Goal: Find specific fact: Find specific fact

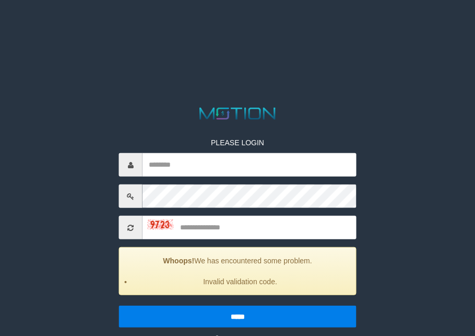
scroll to position [21, 0]
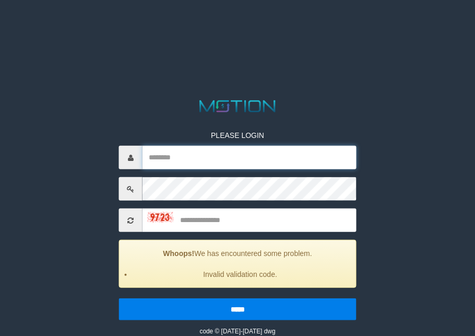
type input "*********"
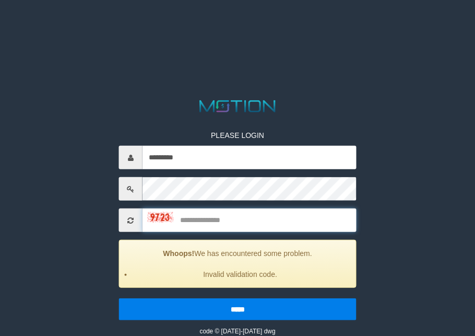
click at [253, 220] on input "text" at bounding box center [250, 220] width 214 height 24
type input "****"
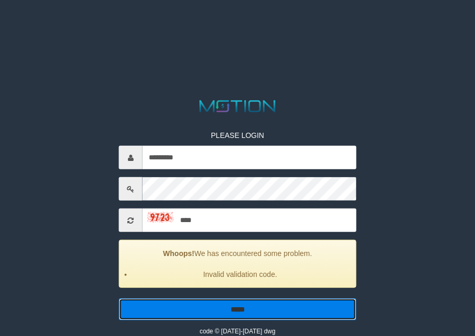
click at [223, 304] on input "*****" at bounding box center [238, 309] width 238 height 22
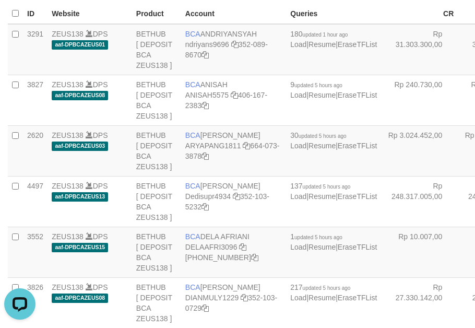
scroll to position [261, 0]
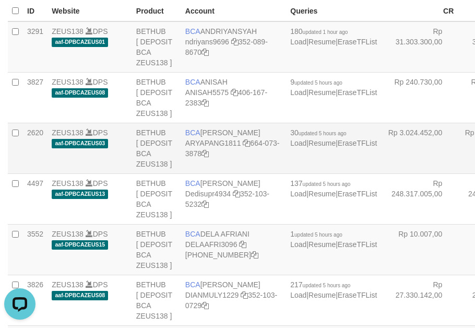
click at [215, 144] on td "BCA ARYA PANGESTU ARYAPANG1811 664-073-3878" at bounding box center [233, 148] width 105 height 51
click at [155, 147] on td "BETHUB [ DEPOSIT BCA ZEUS138 ]" at bounding box center [156, 148] width 49 height 51
click at [170, 173] on td "BETHUB [ DEPOSIT BCA ZEUS138 ]" at bounding box center [156, 148] width 49 height 51
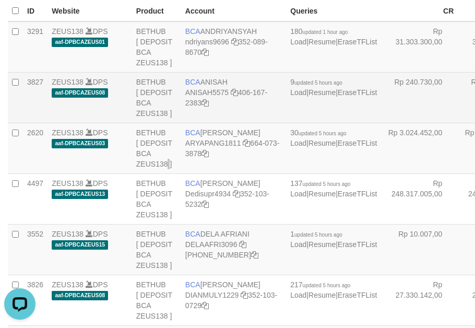
scroll to position [2143, 0]
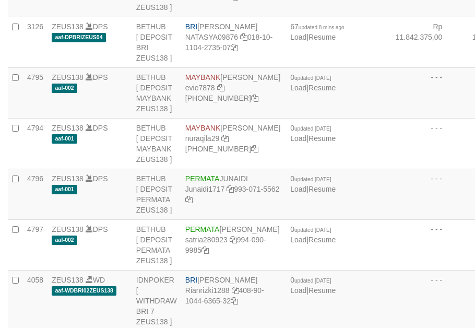
scroll to position [2143, 0]
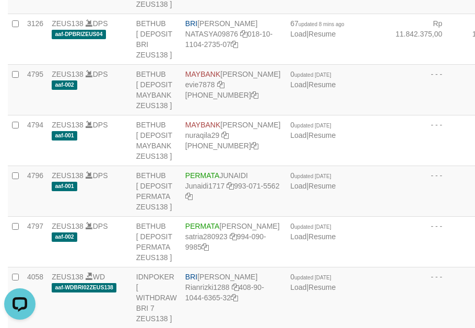
scroll to position [0, 0]
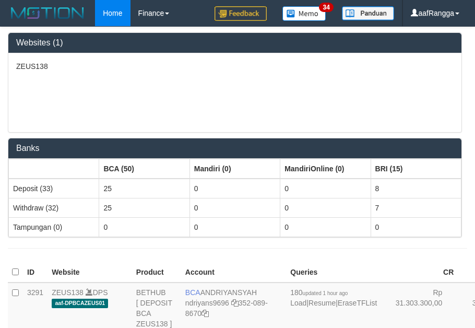
scroll to position [2140, 0]
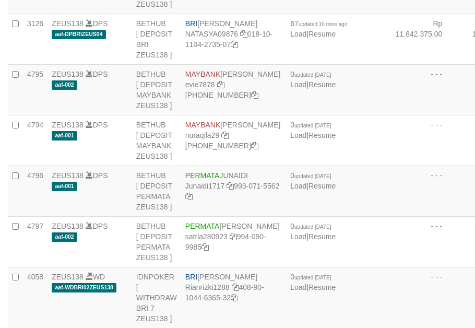
copy td "BRI REYNALDI ADI PRATAMA"
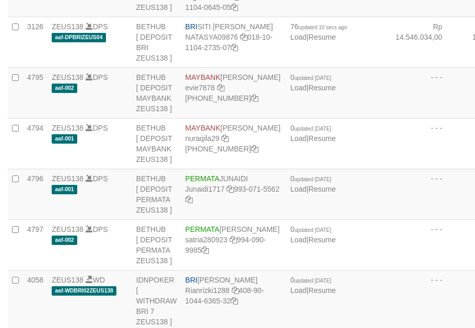
scroll to position [2143, 0]
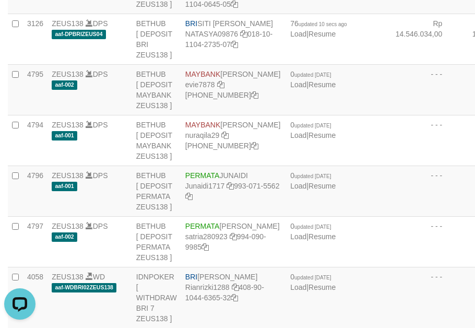
drag, startPoint x: 199, startPoint y: 165, endPoint x: 212, endPoint y: 156, distance: 14.9
copy td "BRI REYNALDI ADI PRATAMA"
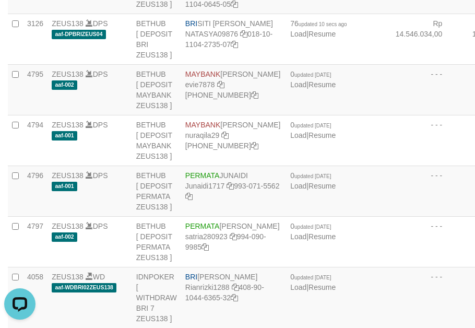
copy td "BRI REYNALDI ADI PRATAMA"
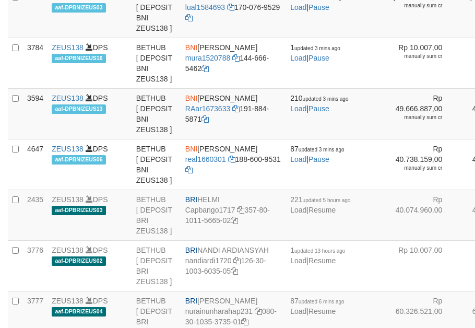
scroll to position [1616, 0]
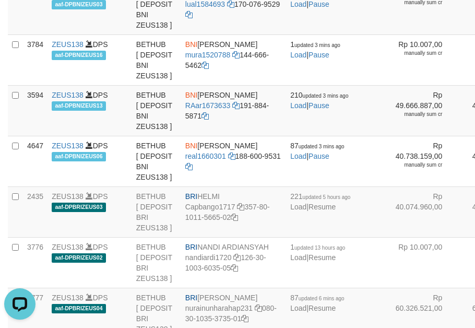
copy td "BCA YULIANTI"
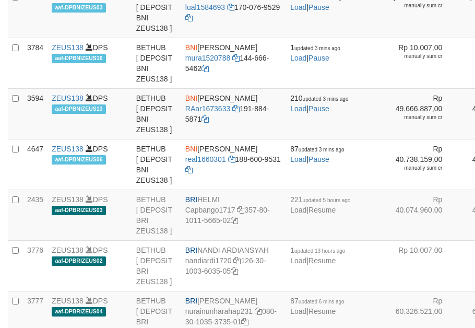
scroll to position [1616, 0]
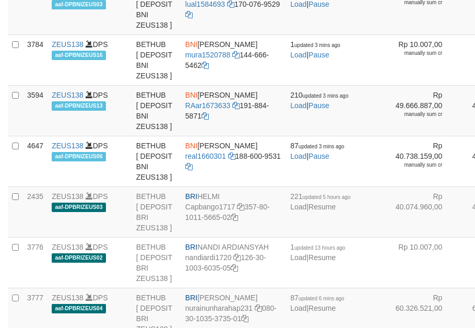
copy td "BCA YULIANTI"
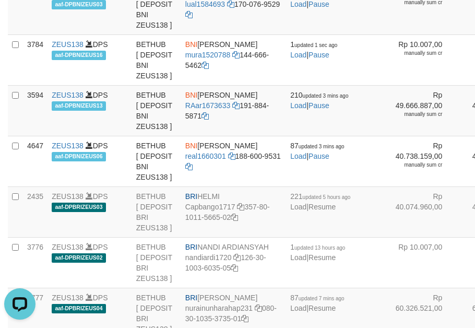
copy td "BCA YULIANTI"
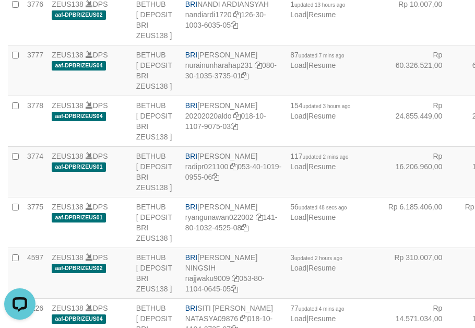
scroll to position [2143, 0]
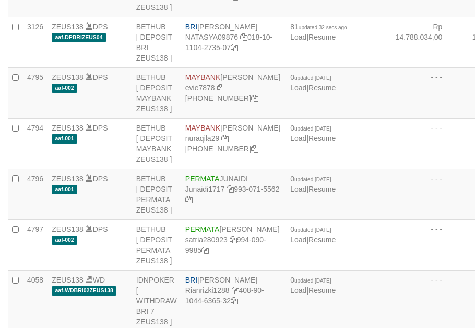
scroll to position [2143, 0]
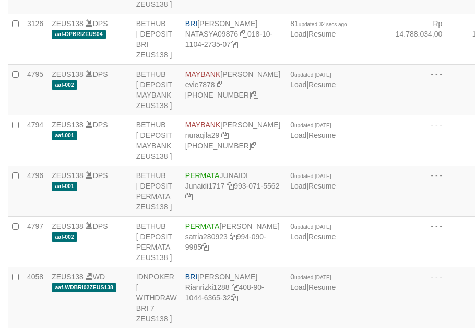
copy td "BRI REYNALDI ADI PRATAMA"
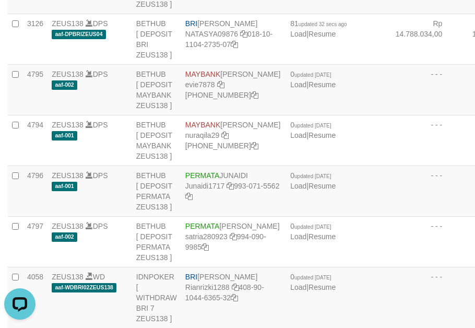
copy td "BRI REYNALDI ADI PRATAMA"
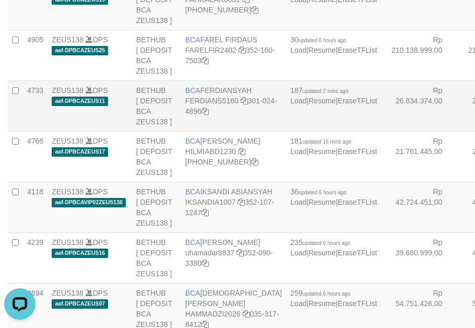
scroll to position [708, 0]
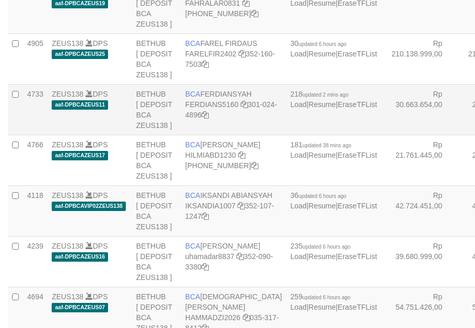
drag, startPoint x: 0, startPoint y: 0, endPoint x: 220, endPoint y: 200, distance: 297.6
click at [220, 135] on td "BCA FERDIANSYAH FERDIANS5160 301-024-4896" at bounding box center [233, 109] width 105 height 51
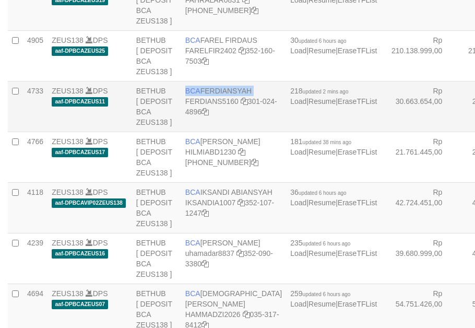
click at [220, 132] on td "BCA FERDIANSYAH FERDIANS5160 301-024-4896" at bounding box center [233, 106] width 105 height 51
copy td "BCA FERDIANSYAH"
click at [110, 30] on td "ZEUS138 DPS aaf-DPBCAZEUS19" at bounding box center [90, 5] width 85 height 51
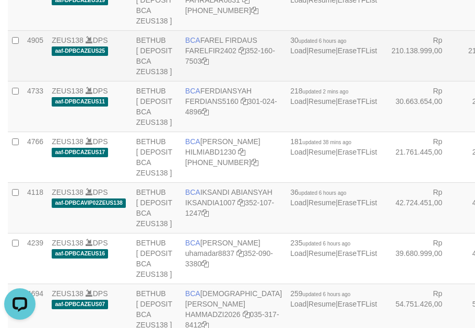
scroll to position [1789, 0]
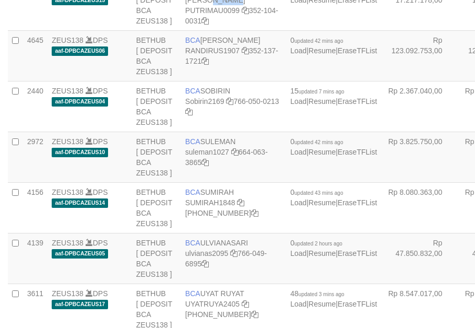
click at [207, 30] on td "BCA PUTRI MAUDY PUTRIMAU0099 352-104-0031" at bounding box center [233, 5] width 105 height 51
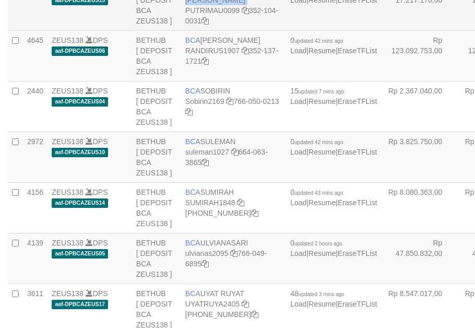
drag, startPoint x: 0, startPoint y: 0, endPoint x: 206, endPoint y: 145, distance: 251.8
click at [204, 30] on td "BCA PUTRI MAUDY PUTRIMAU0099 352-104-0031" at bounding box center [233, 5] width 105 height 51
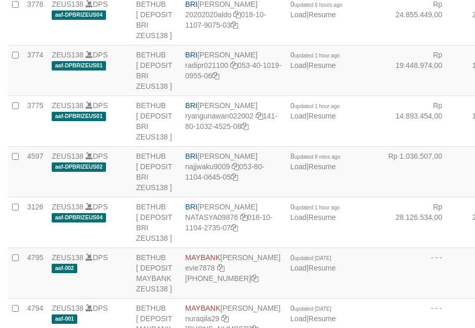
drag, startPoint x: 209, startPoint y: 168, endPoint x: 266, endPoint y: 119, distance: 75.5
copy td "BRI NANDI ARDIANSYAH"
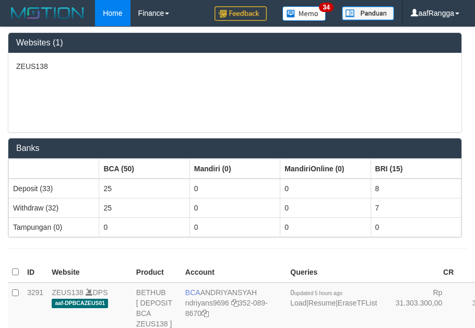
scroll to position [205, 0]
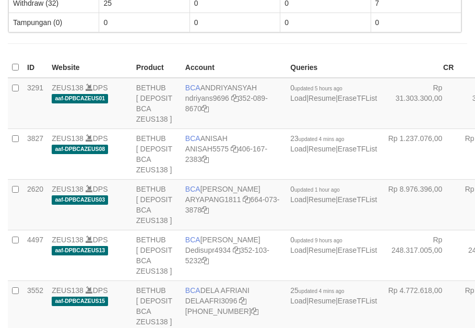
click at [201, 146] on td "BCA ANISAH ANISAH5575 406-167-2383" at bounding box center [233, 153] width 105 height 51
copy td "BCA ANISAH"
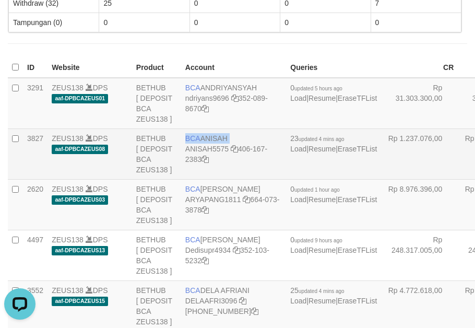
copy td "BCA ANISAH"
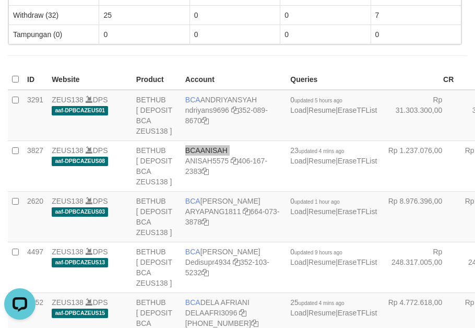
scroll to position [152, 0]
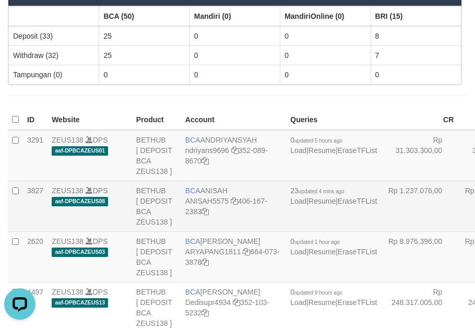
click at [133, 209] on td "BETHUB [ DEPOSIT BCA ZEUS138 ]" at bounding box center [156, 206] width 49 height 51
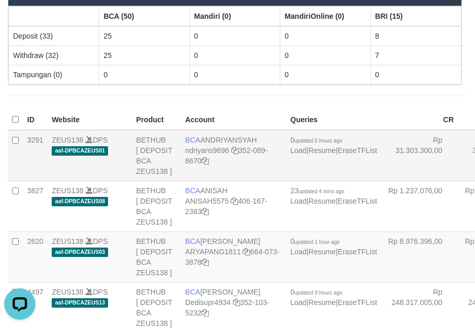
scroll to position [1960, 0]
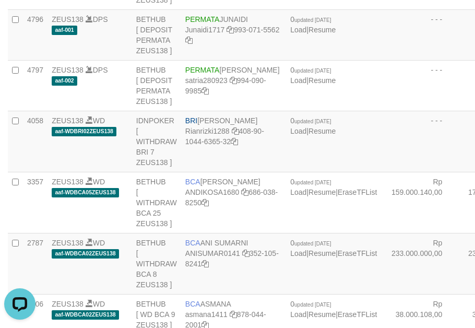
scroll to position [2318, 0]
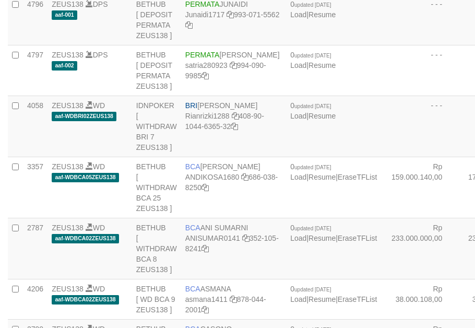
scroll to position [2318, 0]
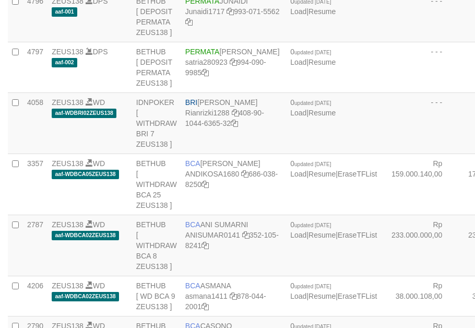
copy td "BRI [PERSON_NAME]"
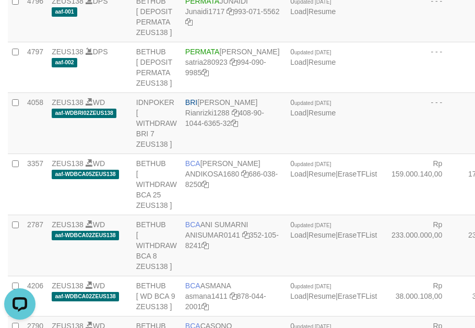
copy td "BRI [PERSON_NAME]"
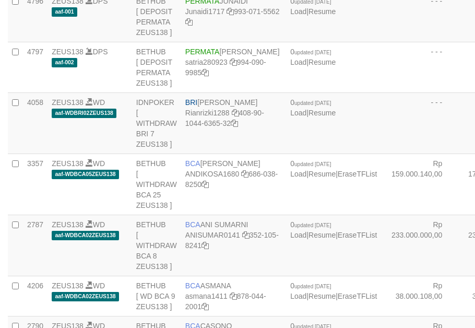
copy td "BRI SITI KURNIA NINGSIH"
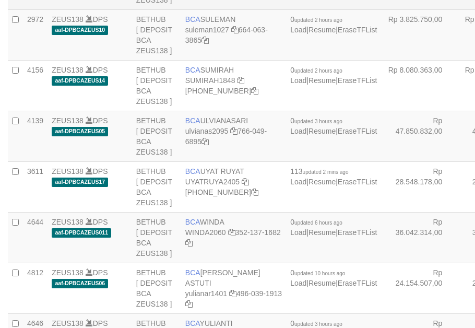
scroll to position [1188, 0]
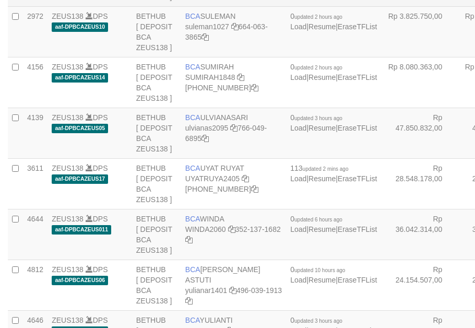
drag, startPoint x: 210, startPoint y: 141, endPoint x: 367, endPoint y: 10, distance: 204.7
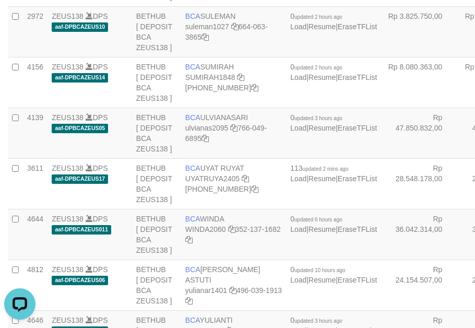
scroll to position [0, 0]
copy td "BCA SOBIRIN"
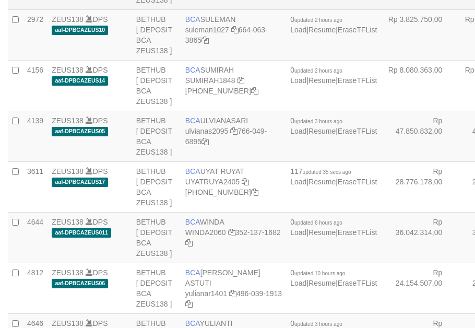
scroll to position [1188, 0]
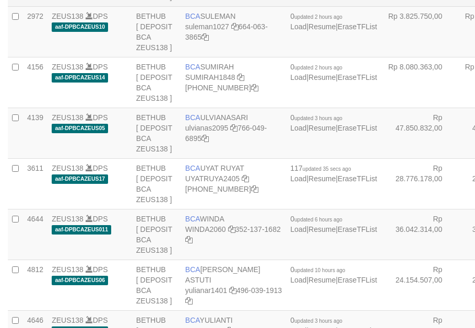
copy td "SOBIRIN"
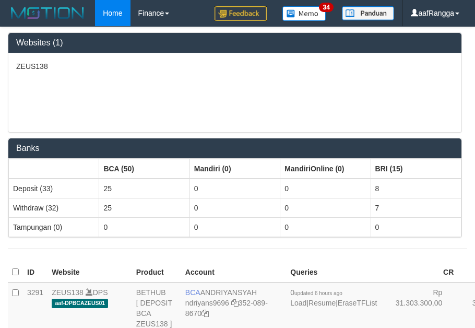
scroll to position [205, 0]
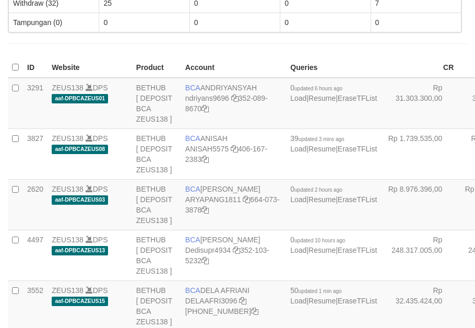
click at [204, 143] on td "BCA ANISAH ANISAH5575 406-167-2383" at bounding box center [233, 153] width 105 height 51
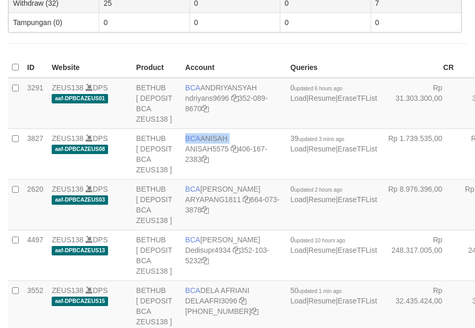
copy td "BCA ANISAH"
